Goal: Browse casually: Explore the website without a specific task or goal

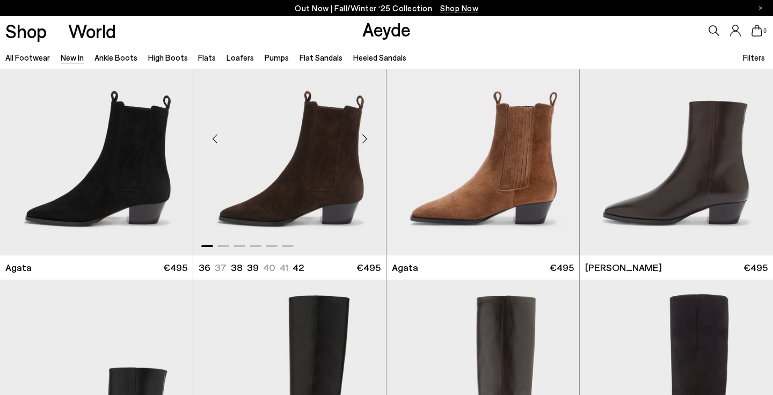
scroll to position [301, 0]
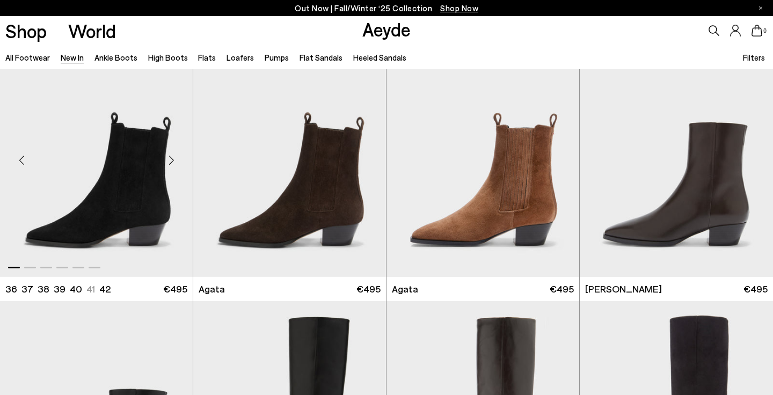
click at [171, 160] on div "Next slide" at bounding box center [171, 160] width 32 height 32
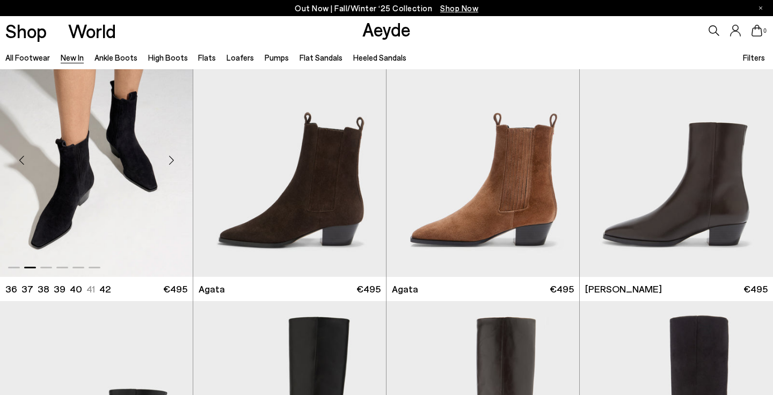
click at [173, 161] on div "Next slide" at bounding box center [171, 160] width 32 height 32
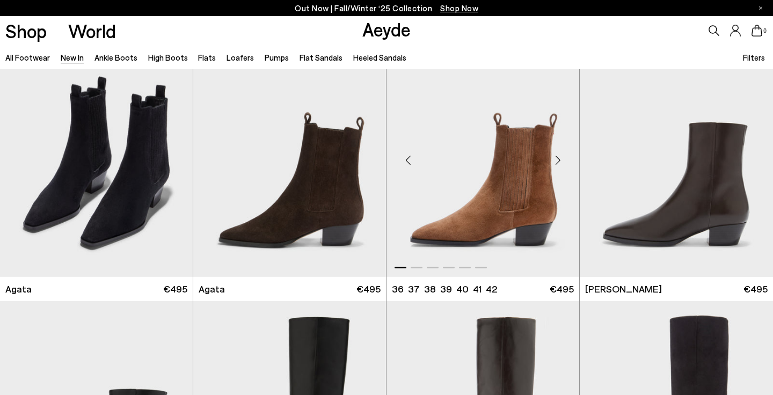
click at [557, 158] on div "Next slide" at bounding box center [558, 160] width 32 height 32
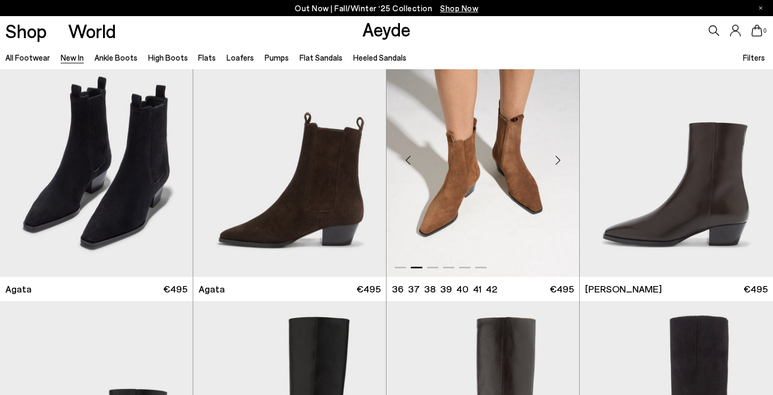
click at [558, 158] on div "Next slide" at bounding box center [558, 160] width 32 height 32
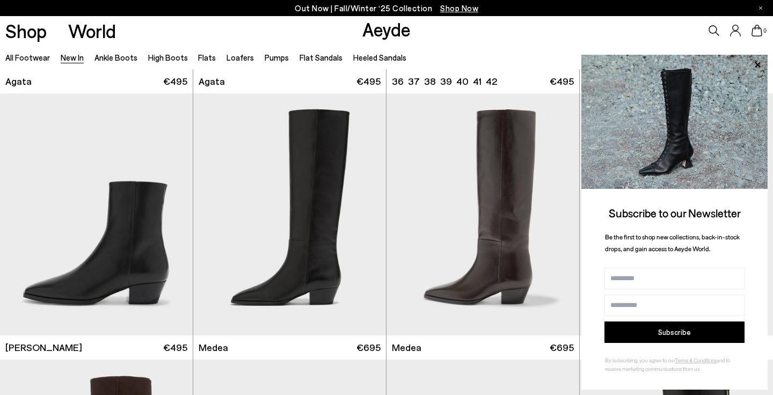
scroll to position [537, 0]
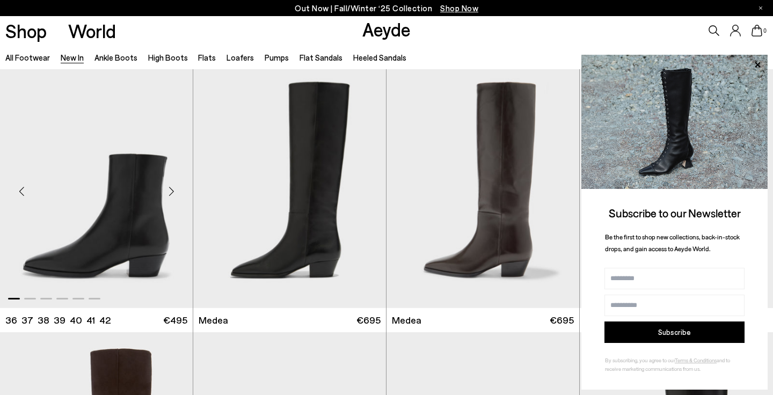
click at [171, 192] on div "Next slide" at bounding box center [171, 192] width 32 height 32
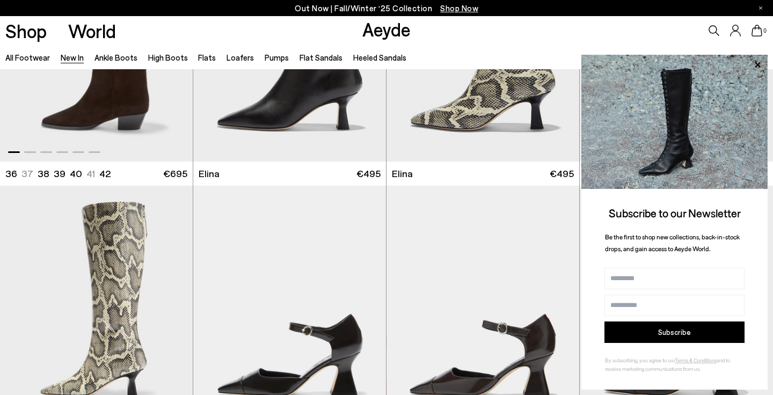
scroll to position [1163, 0]
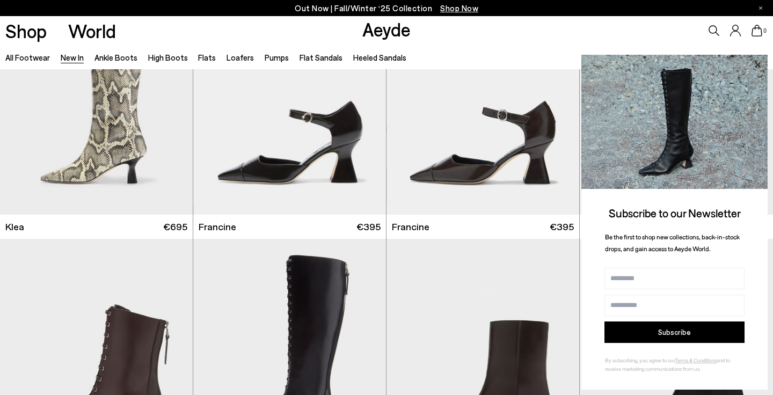
click at [760, 65] on icon at bounding box center [758, 65] width 14 height 14
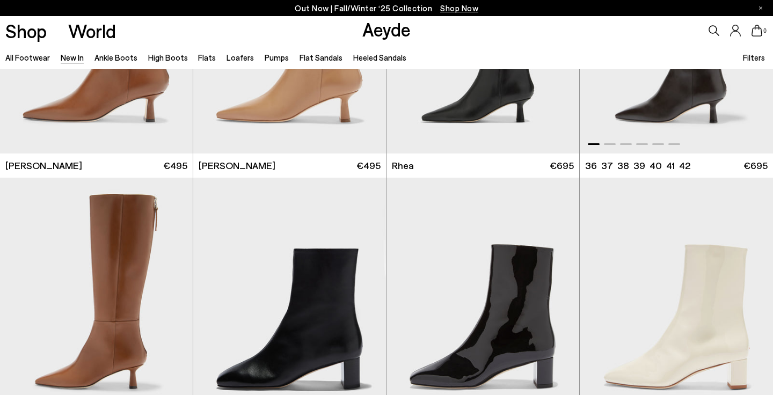
scroll to position [2169, 0]
